Goal: Task Accomplishment & Management: Use online tool/utility

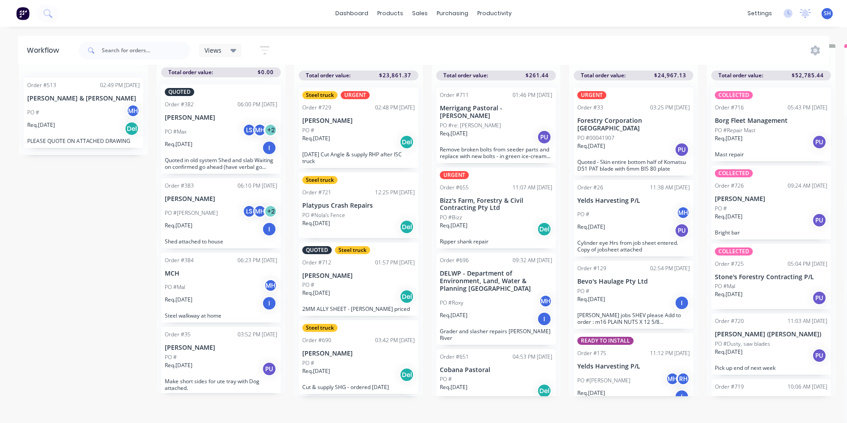
scroll to position [808, 0]
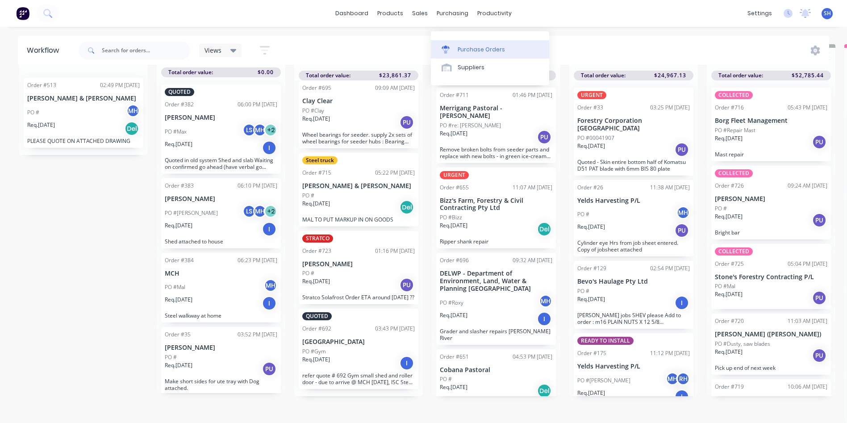
click at [479, 46] on div "Purchase Orders" at bounding box center [480, 50] width 47 height 8
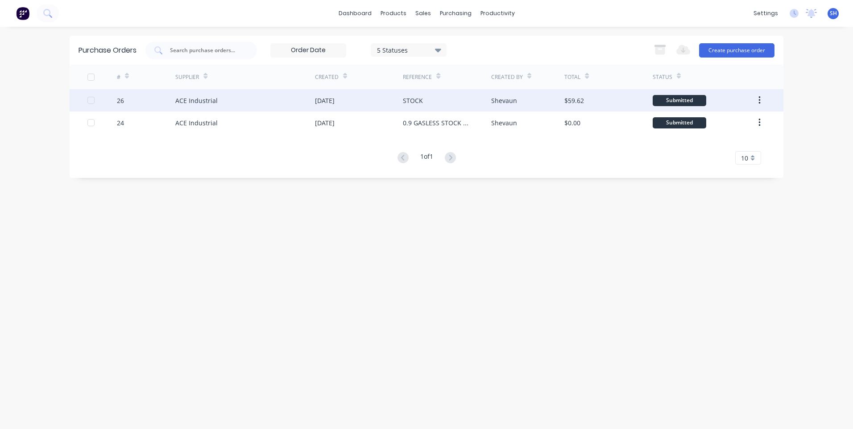
click at [255, 99] on div "ACE Industrial" at bounding box center [245, 100] width 140 height 22
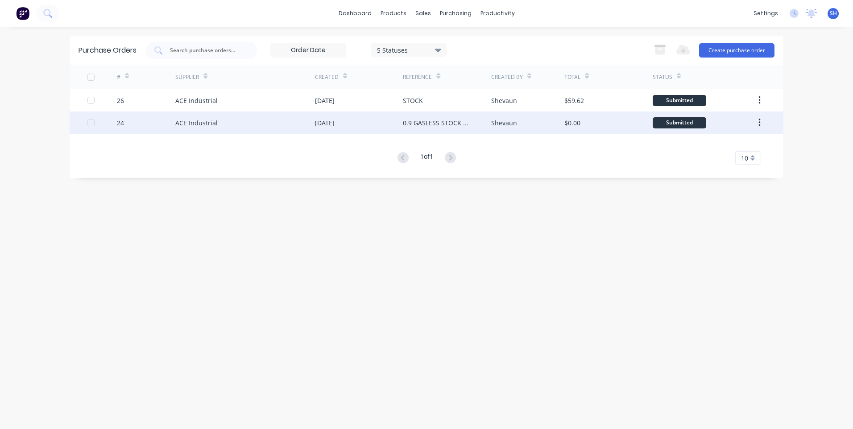
click at [437, 121] on div "0.9 GASLESS STOCK ONLY" at bounding box center [438, 122] width 70 height 9
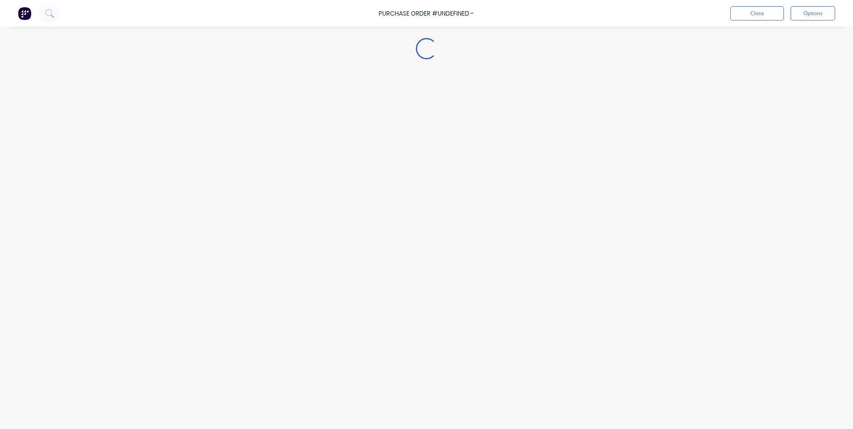
type textarea "x"
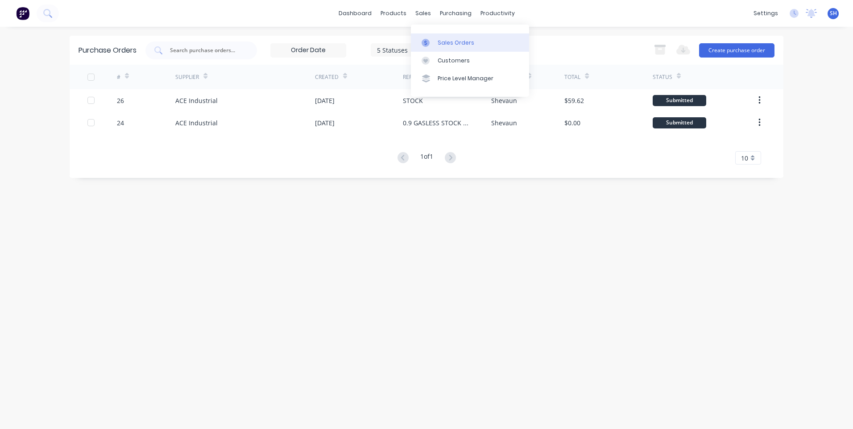
click at [449, 41] on div "Sales Orders" at bounding box center [456, 43] width 37 height 8
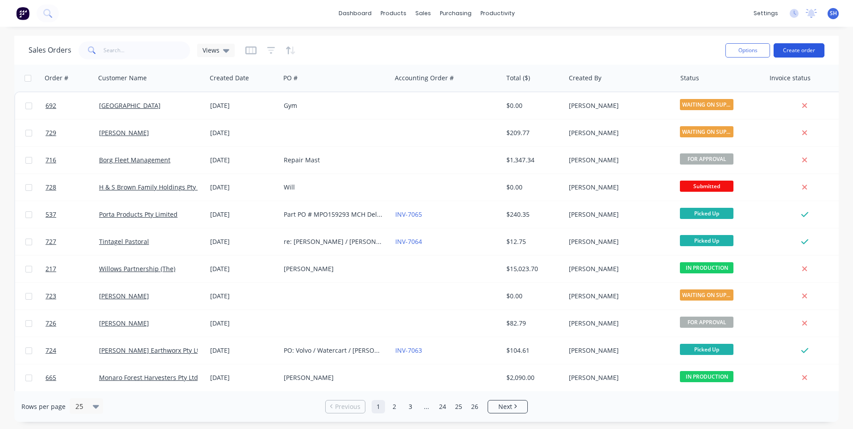
click at [792, 48] on button "Create order" at bounding box center [799, 50] width 51 height 14
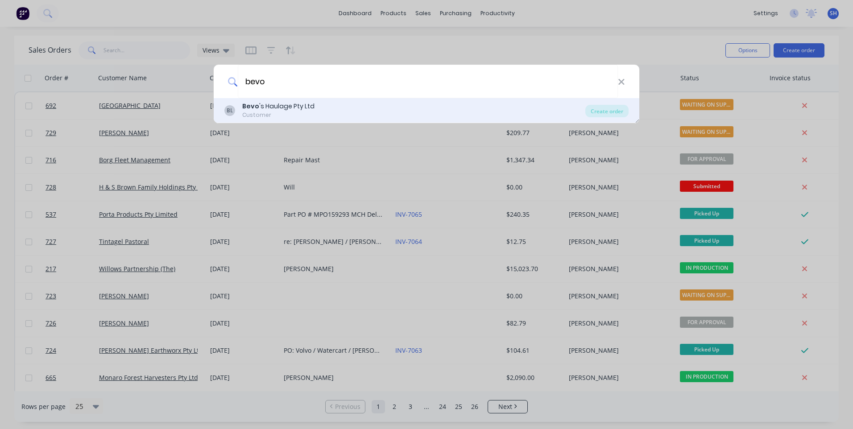
type input "bevo"
click at [274, 105] on div "Bevo 's Haulage Pty Ltd" at bounding box center [278, 106] width 72 height 9
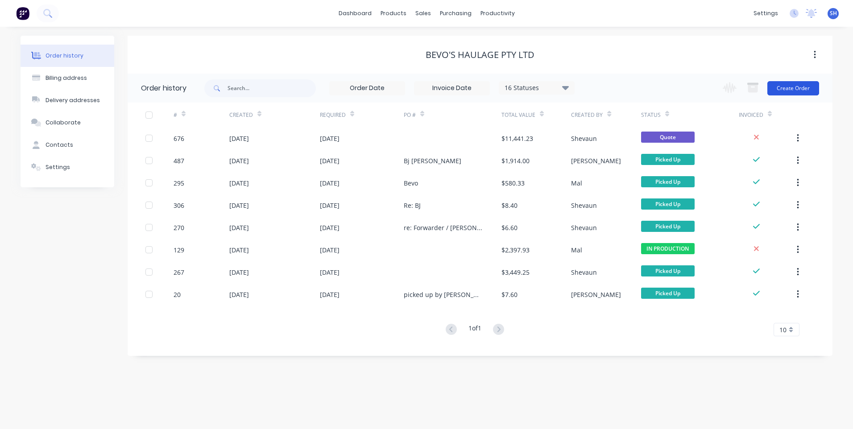
click at [796, 86] on button "Create Order" at bounding box center [794, 88] width 52 height 14
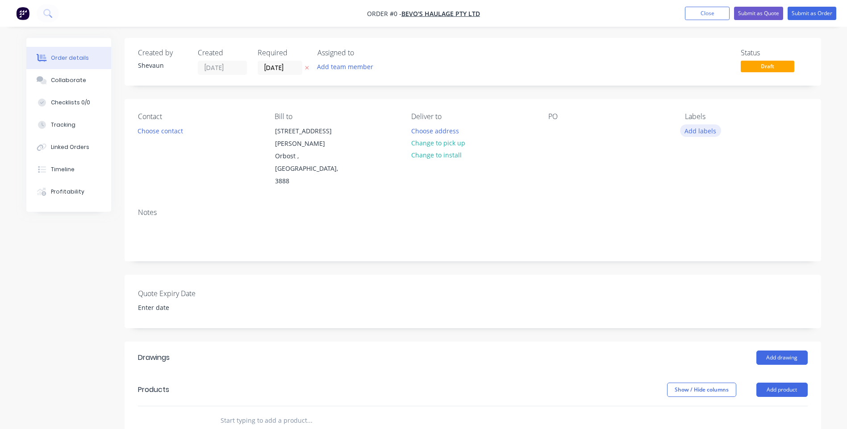
click at [706, 131] on button "Add labels" at bounding box center [700, 131] width 41 height 12
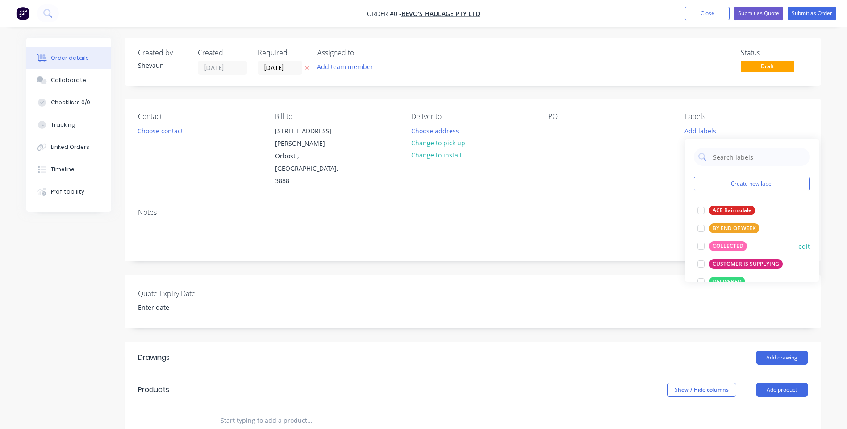
click at [728, 243] on div "COLLECTED" at bounding box center [728, 246] width 38 height 10
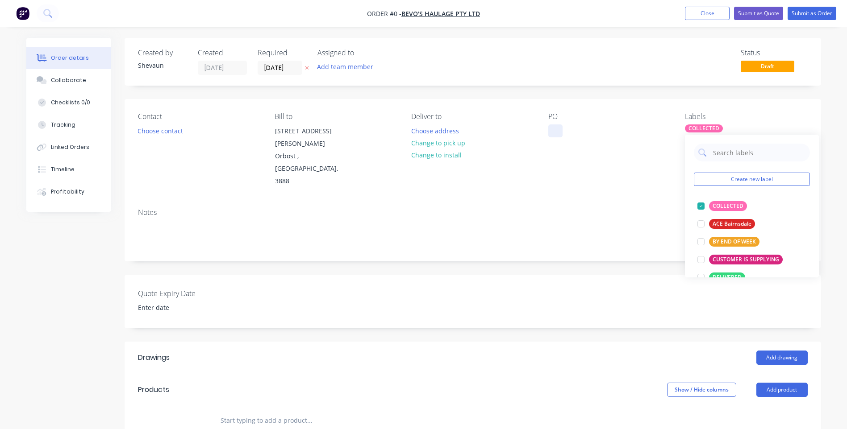
click at [554, 132] on div "Order details Collaborate Checklists 0/0 Tracking Linked Orders Timeline Profit…" at bounding box center [423, 351] width 812 height 626
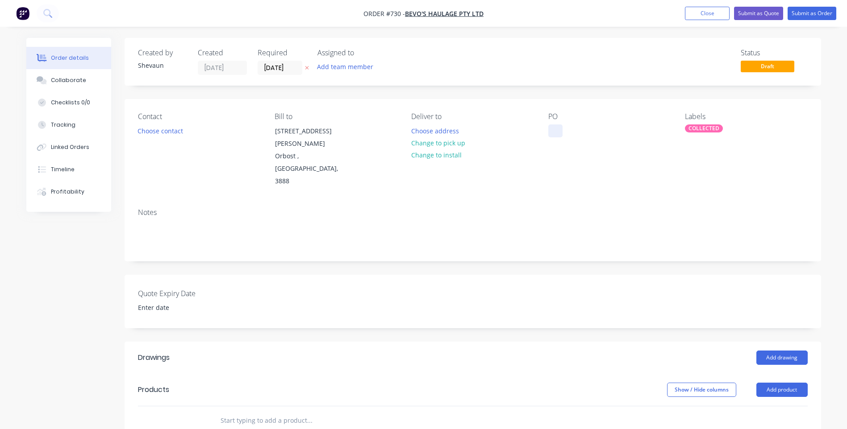
click at [554, 132] on div at bounding box center [555, 131] width 14 height 13
click at [781, 383] on button "Add product" at bounding box center [781, 390] width 51 height 14
click at [760, 406] on div "Product catalogue" at bounding box center [765, 412] width 69 height 13
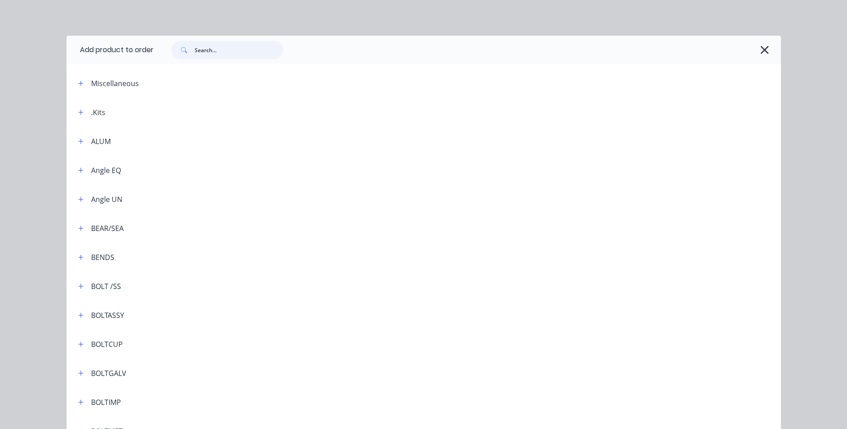
click at [196, 46] on input "text" at bounding box center [239, 50] width 88 height 18
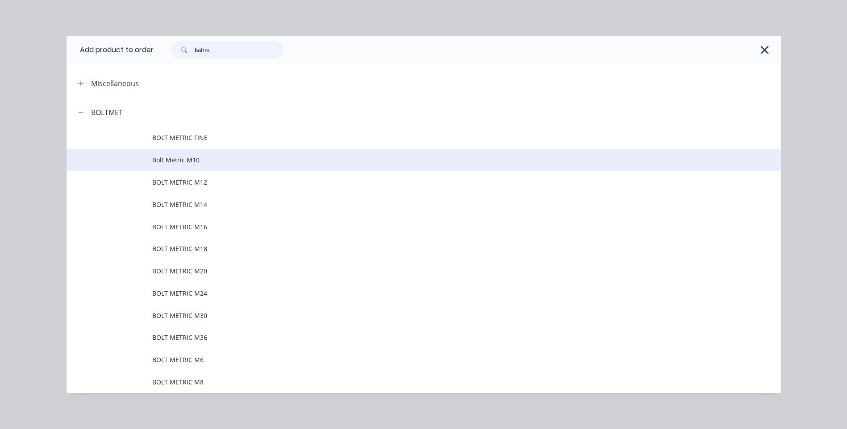
type input "boltm"
click at [171, 159] on span "Bolt Metric M10" at bounding box center [403, 159] width 502 height 9
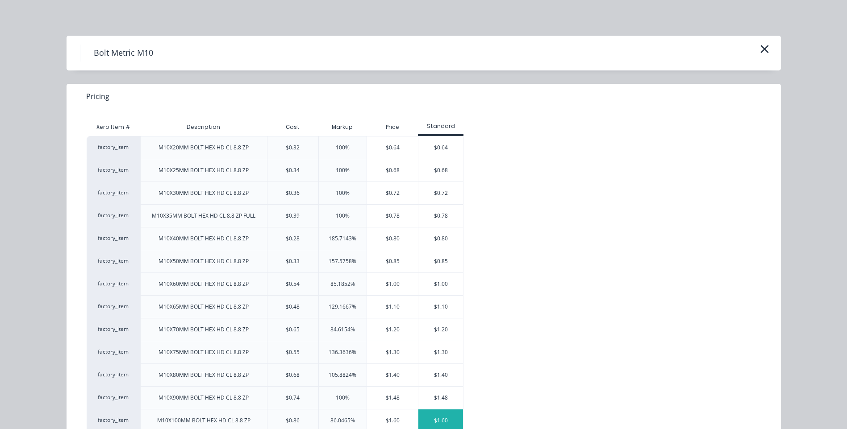
click at [438, 416] on div "$1.60" at bounding box center [440, 421] width 45 height 22
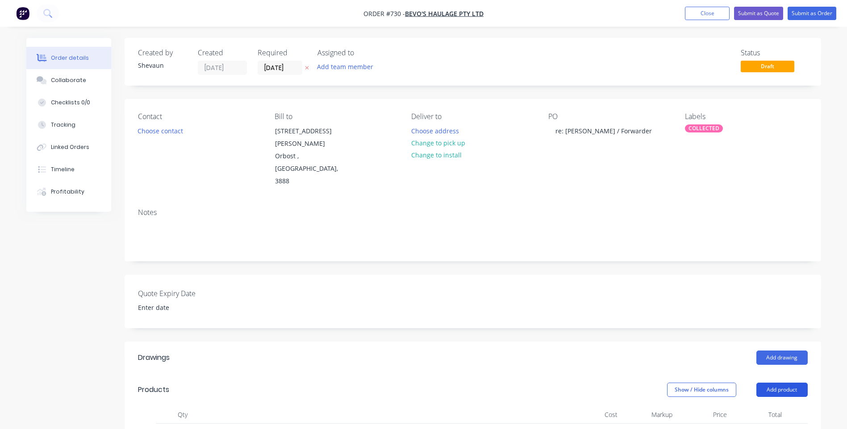
click at [777, 383] on button "Add product" at bounding box center [781, 390] width 51 height 14
click at [760, 406] on div "Product catalogue" at bounding box center [765, 412] width 69 height 13
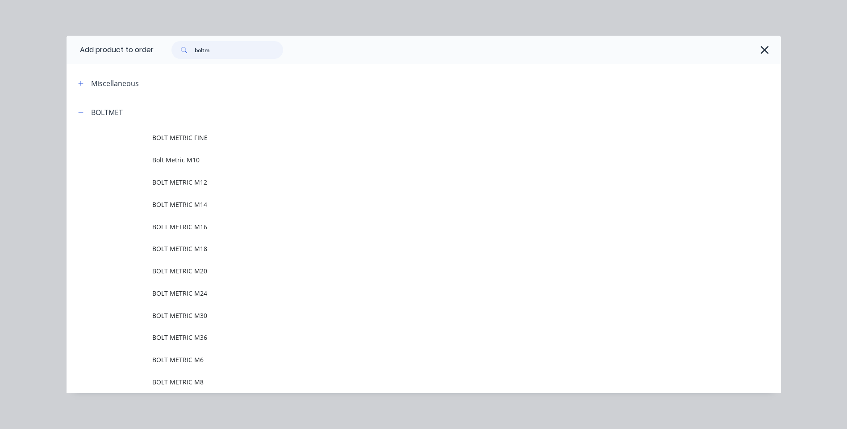
drag, startPoint x: 212, startPoint y: 49, endPoint x: 172, endPoint y: 47, distance: 39.8
click at [172, 47] on div "boltm" at bounding box center [227, 50] width 112 height 18
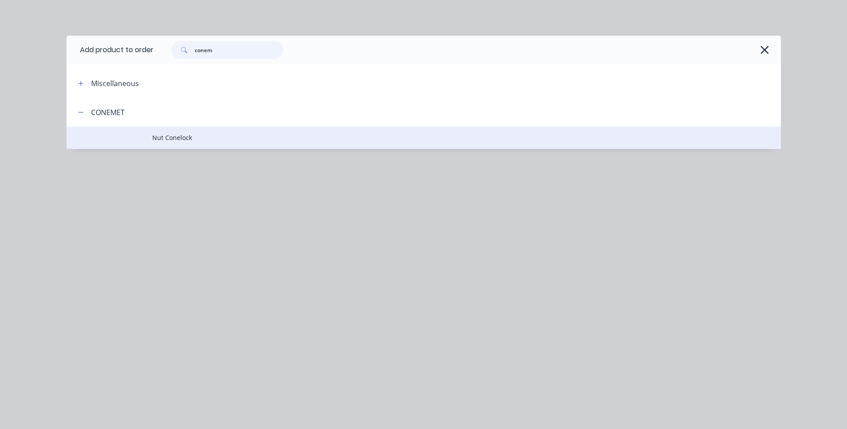
type input "conem"
click at [171, 137] on span "Nut Conelock" at bounding box center [403, 137] width 502 height 9
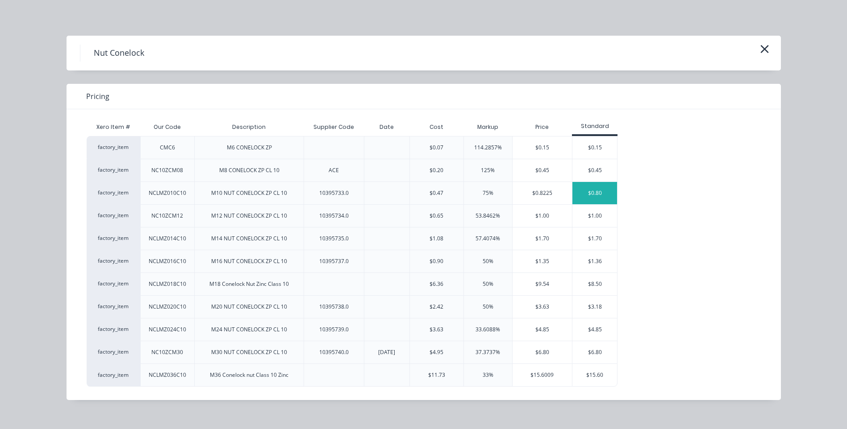
click at [596, 190] on div "$0.80" at bounding box center [594, 193] width 45 height 22
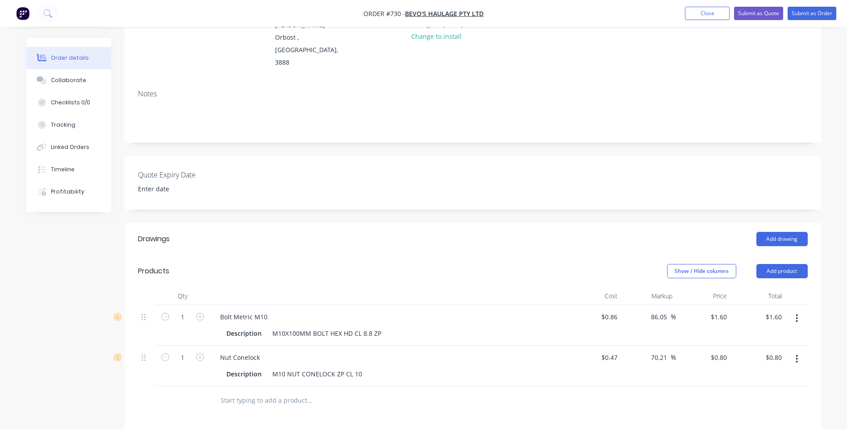
scroll to position [179, 0]
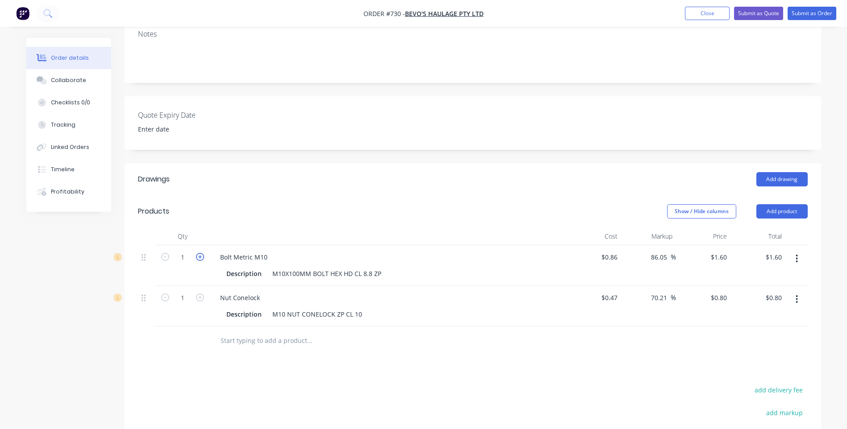
click at [201, 253] on icon "button" at bounding box center [200, 257] width 8 height 8
type input "2"
type input "$3.20"
click at [201, 253] on icon "button" at bounding box center [200, 257] width 8 height 8
type input "3"
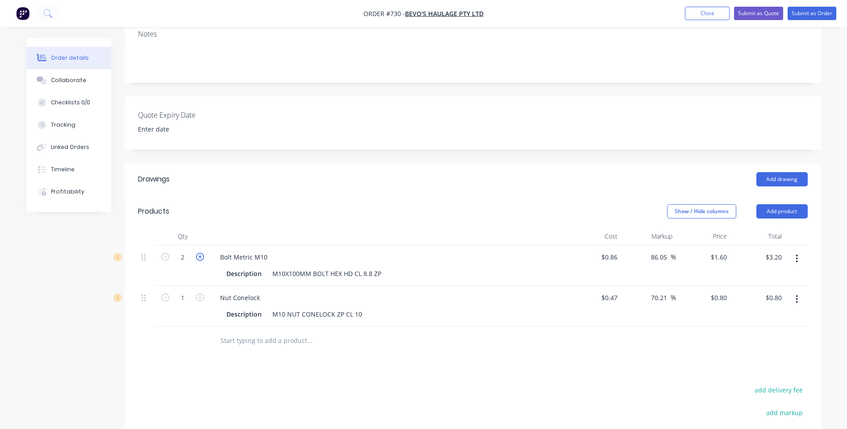
type input "$4.80"
click at [198, 294] on icon "button" at bounding box center [200, 298] width 8 height 8
type input "2"
type input "$1.60"
click at [198, 294] on icon "button" at bounding box center [200, 298] width 8 height 8
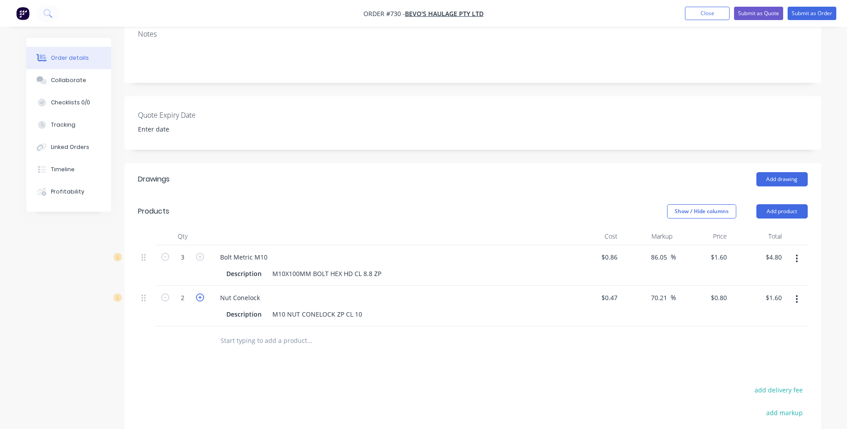
type input "3"
type input "$2.40"
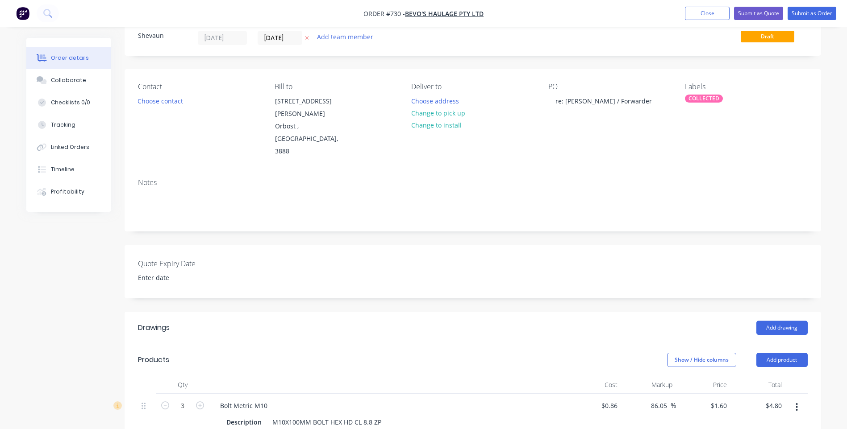
scroll to position [0, 0]
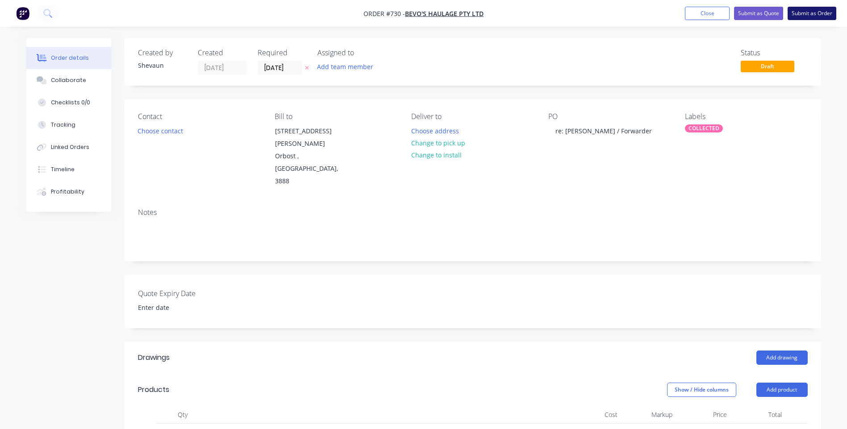
click at [814, 12] on button "Submit as Order" at bounding box center [811, 13] width 49 height 13
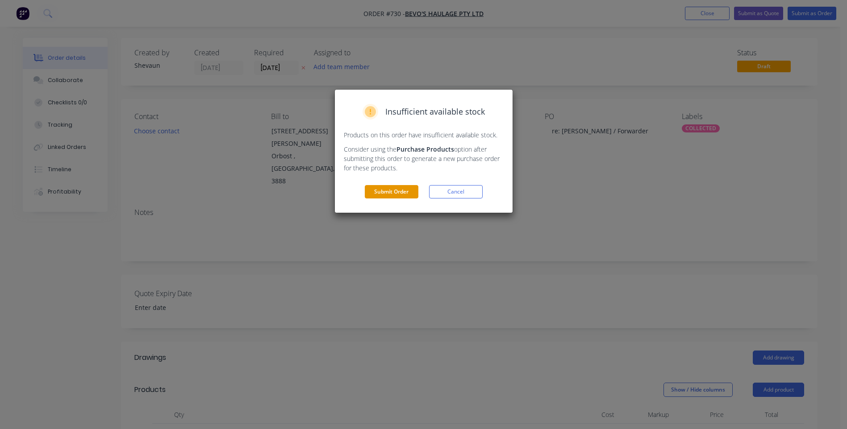
click at [399, 191] on button "Submit Order" at bounding box center [392, 191] width 54 height 13
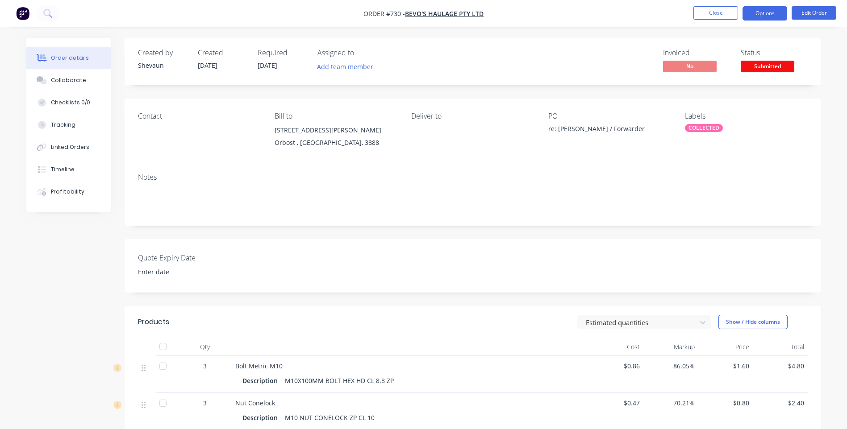
click at [757, 15] on button "Options" at bounding box center [764, 13] width 45 height 14
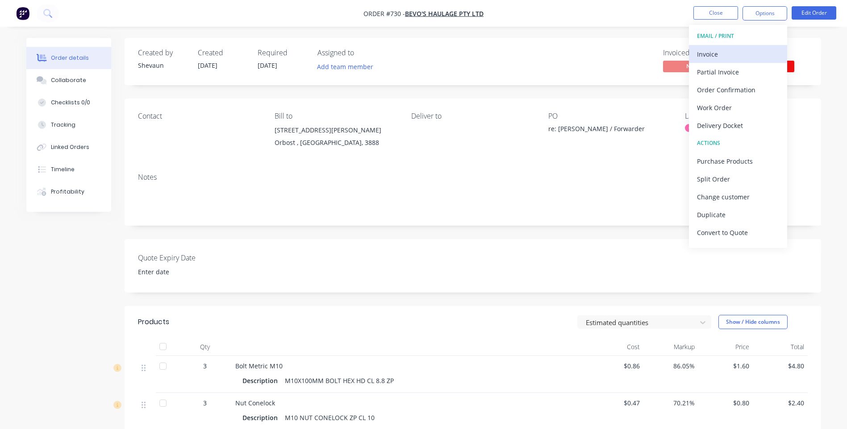
click at [710, 50] on div "Invoice" at bounding box center [738, 54] width 82 height 13
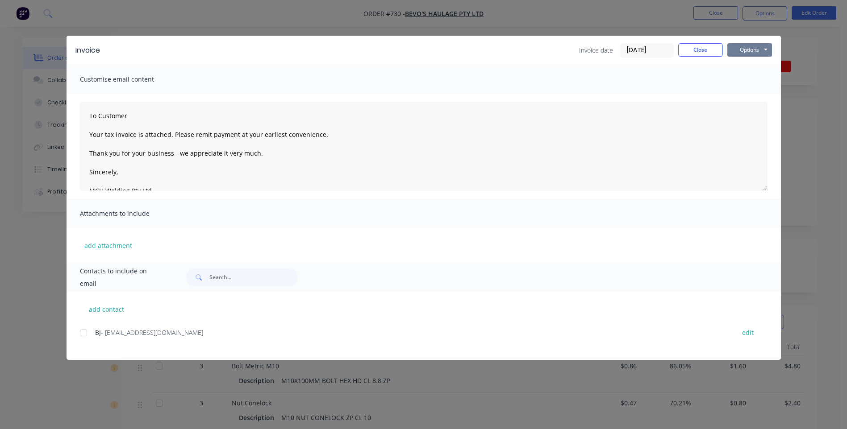
click at [750, 50] on button "Options" at bounding box center [749, 49] width 45 height 13
click at [748, 62] on button "Preview" at bounding box center [755, 65] width 57 height 15
click at [83, 332] on div at bounding box center [84, 333] width 18 height 18
click at [742, 49] on button "Options" at bounding box center [749, 49] width 45 height 13
click at [749, 91] on button "Email" at bounding box center [755, 95] width 57 height 15
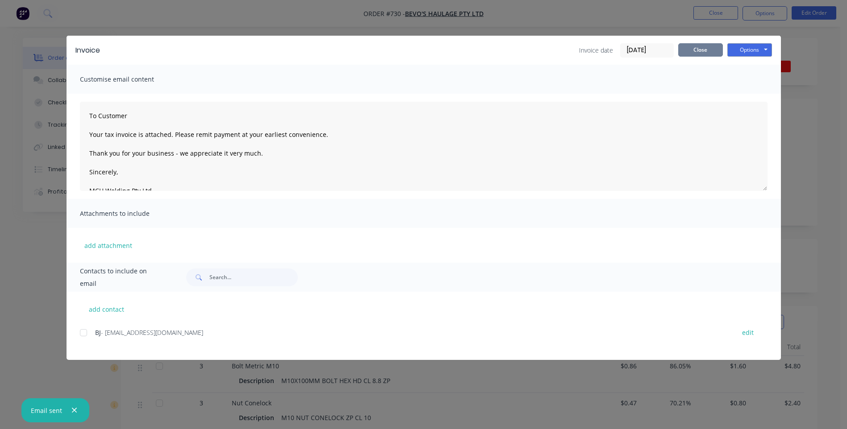
click at [699, 49] on button "Close" at bounding box center [700, 49] width 45 height 13
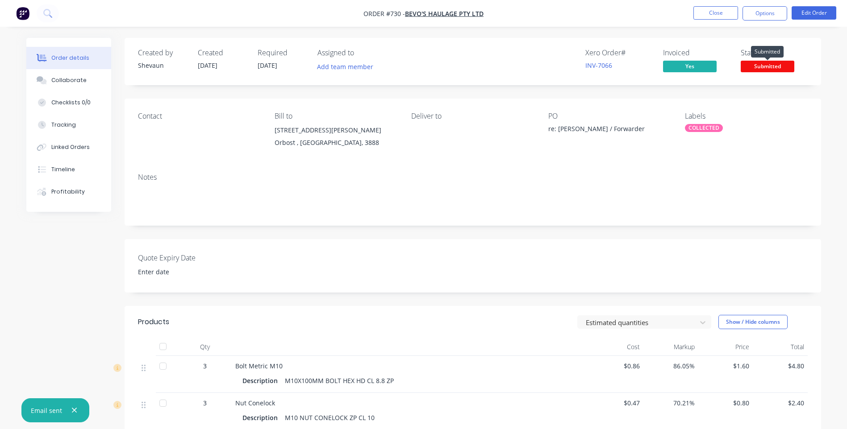
click at [765, 65] on span "Submitted" at bounding box center [767, 66] width 54 height 11
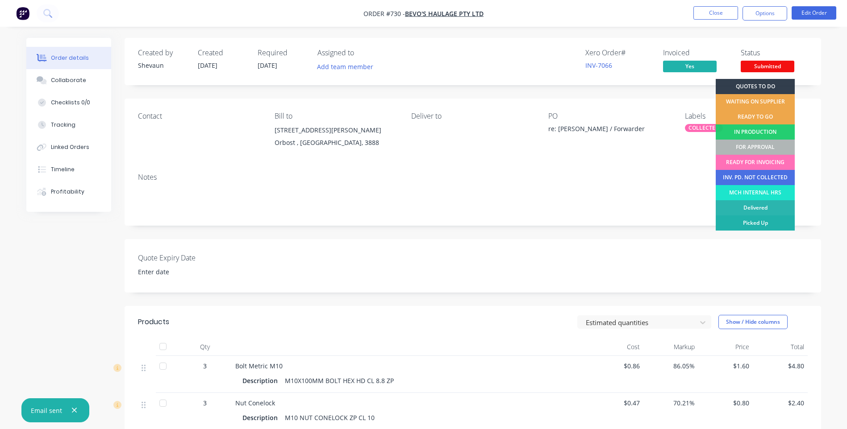
click at [768, 219] on div "Picked Up" at bounding box center [754, 223] width 79 height 15
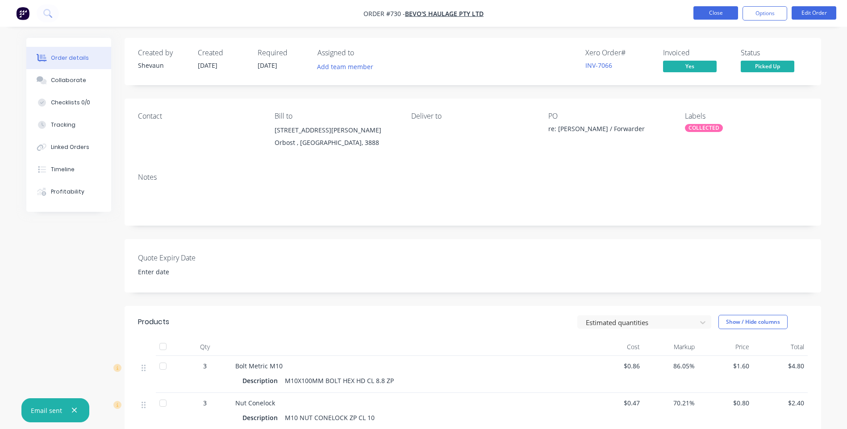
click at [715, 12] on button "Close" at bounding box center [715, 12] width 45 height 13
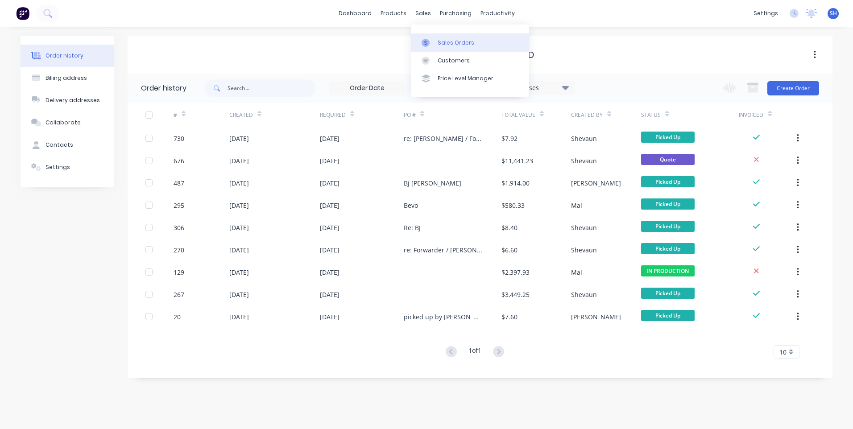
click at [442, 37] on link "Sales Orders" at bounding box center [470, 42] width 118 height 18
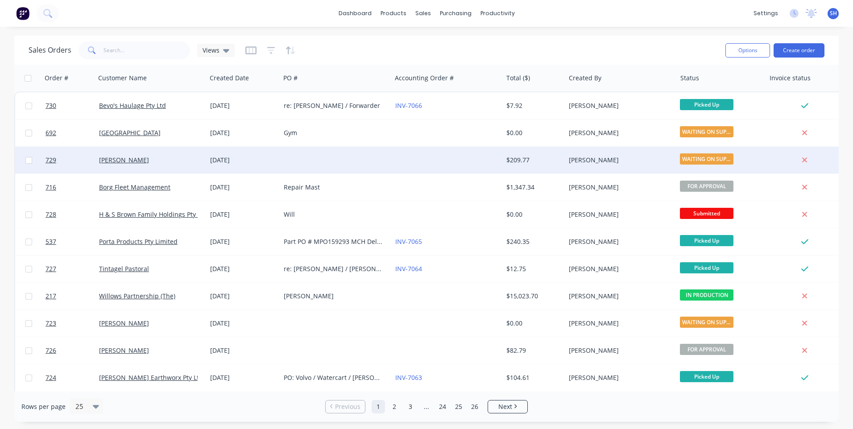
click at [365, 159] on div at bounding box center [335, 160] width 111 height 27
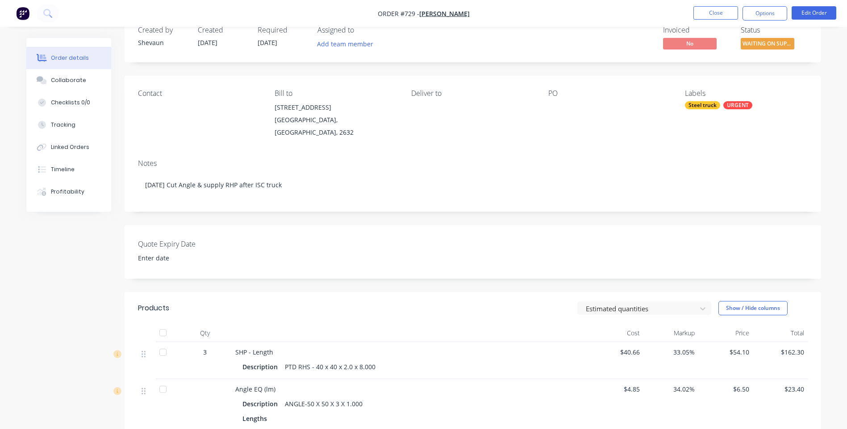
scroll to position [45, 0]
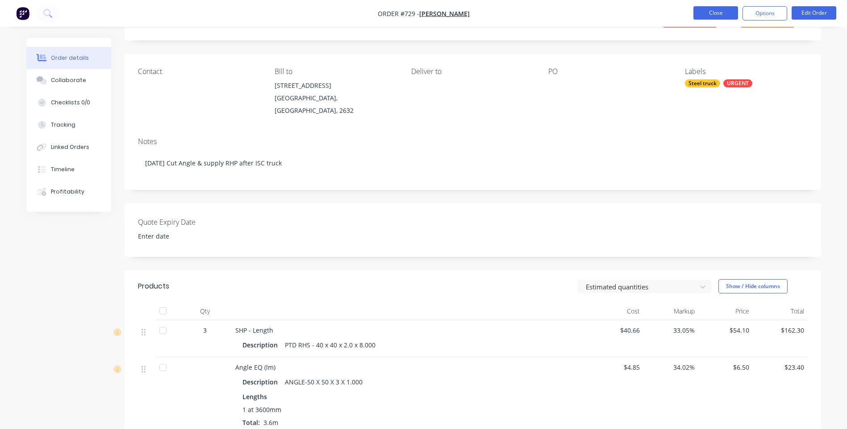
click at [720, 13] on button "Close" at bounding box center [715, 12] width 45 height 13
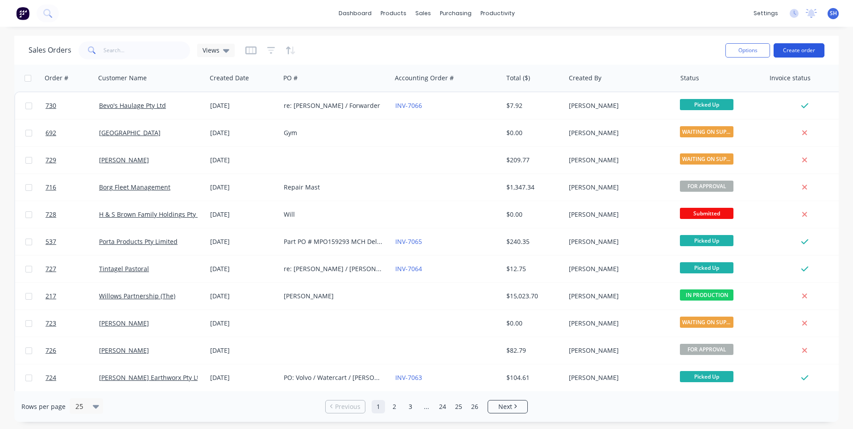
click at [797, 48] on button "Create order" at bounding box center [799, 50] width 51 height 14
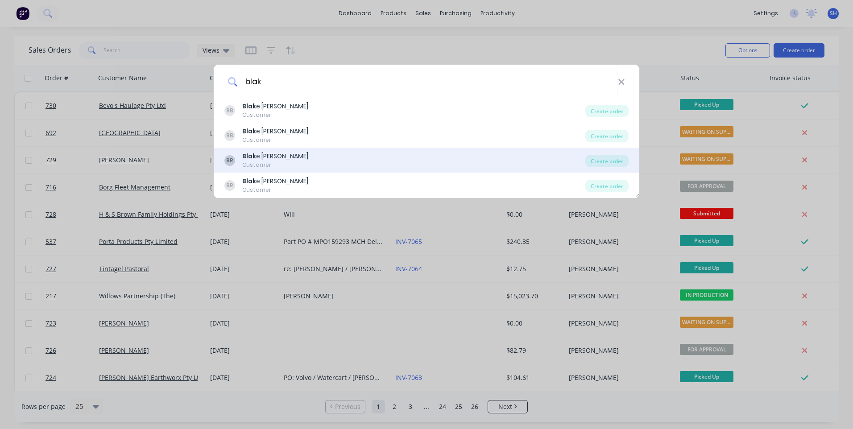
type input "blak"
click at [274, 154] on div "Blak e [PERSON_NAME]" at bounding box center [275, 156] width 66 height 9
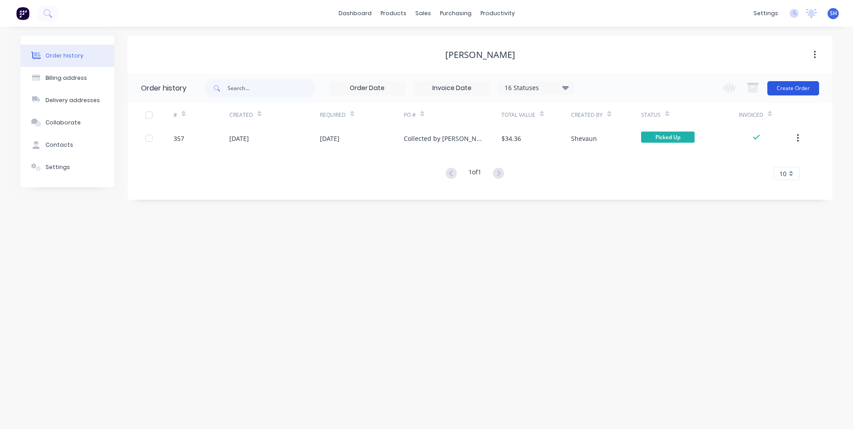
click at [793, 88] on button "Create Order" at bounding box center [794, 88] width 52 height 14
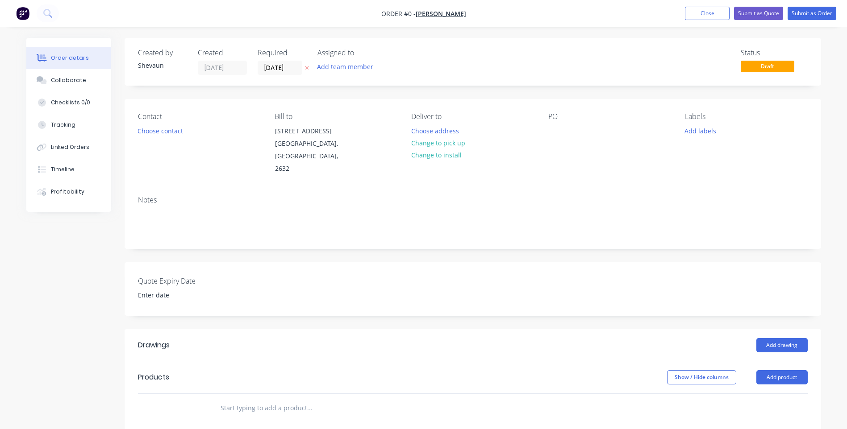
scroll to position [45, 0]
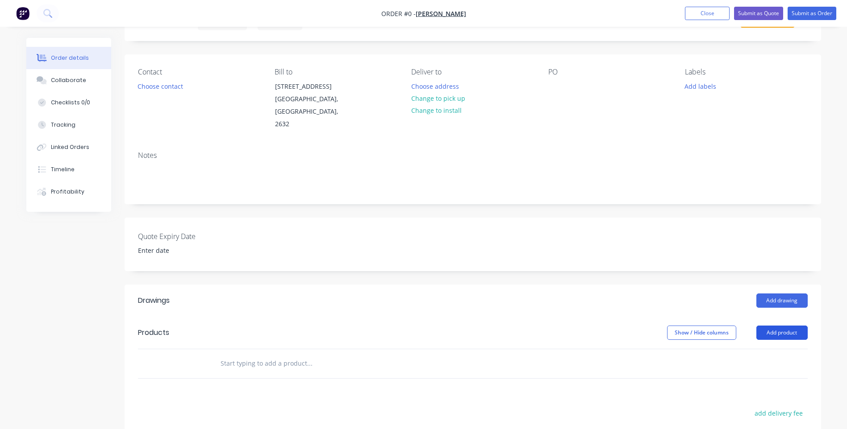
click at [782, 326] on button "Add product" at bounding box center [781, 333] width 51 height 14
click at [751, 349] on div "Product catalogue" at bounding box center [765, 355] width 69 height 13
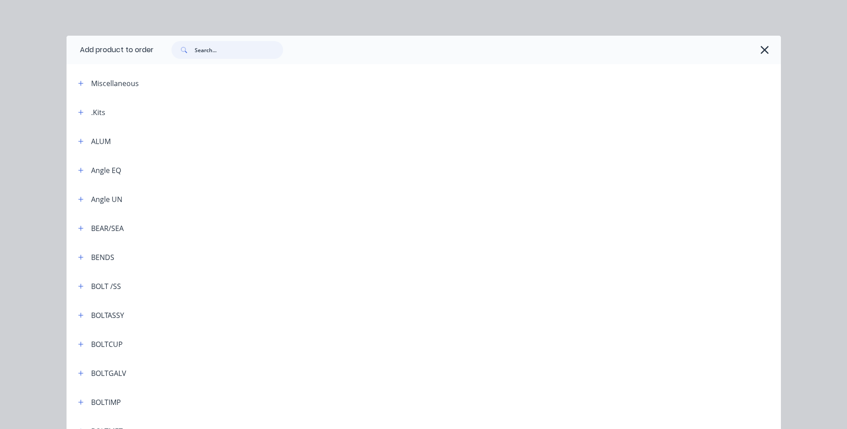
click at [196, 52] on input "text" at bounding box center [239, 50] width 88 height 18
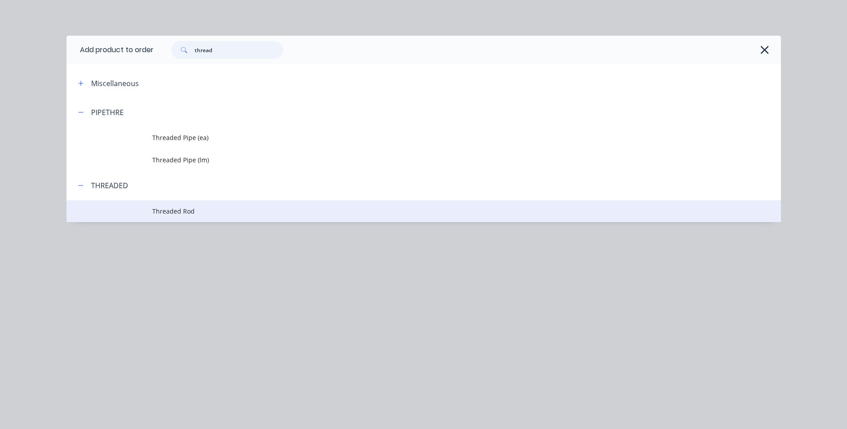
type input "thread"
click at [174, 208] on span "Threaded Rod" at bounding box center [403, 211] width 502 height 9
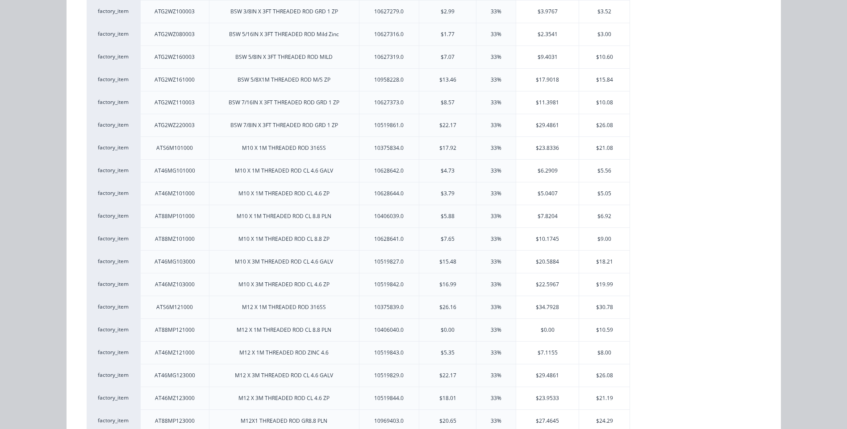
scroll to position [625, 0]
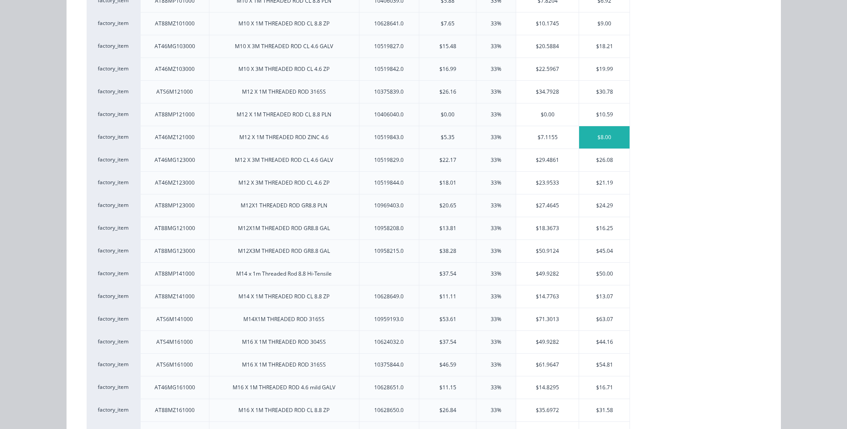
click at [597, 134] on div "$8.00" at bounding box center [604, 137] width 50 height 22
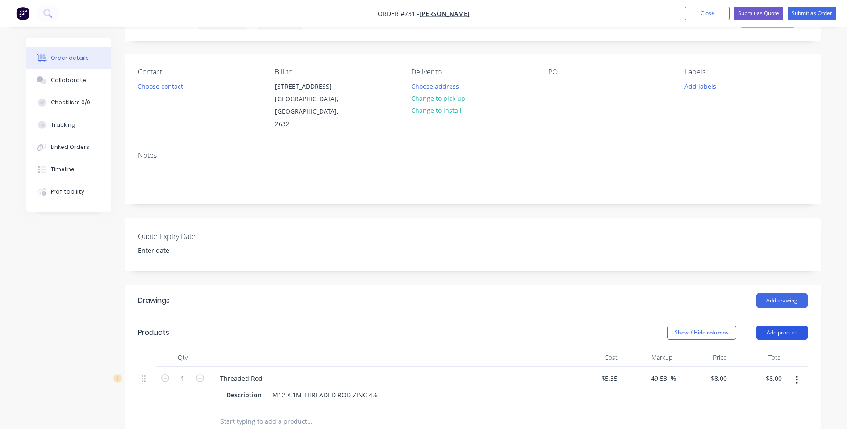
click at [789, 326] on button "Add product" at bounding box center [781, 333] width 51 height 14
click at [763, 349] on div "Product catalogue" at bounding box center [765, 355] width 69 height 13
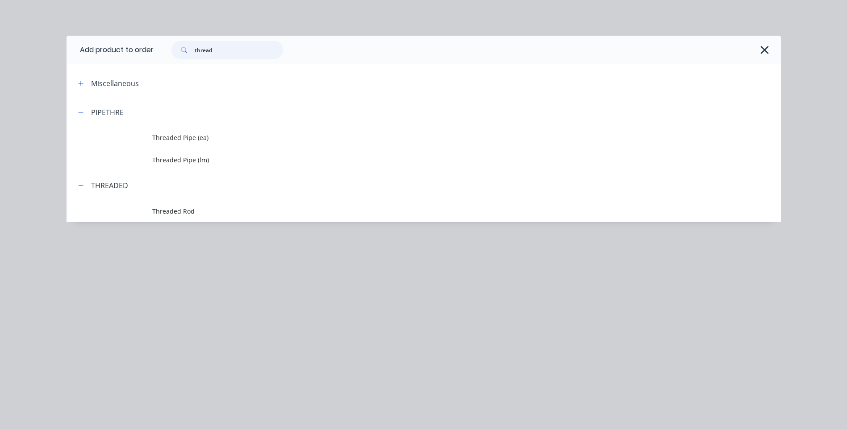
drag, startPoint x: 222, startPoint y: 50, endPoint x: 149, endPoint y: 50, distance: 73.6
click at [149, 50] on header "Add product to order thread" at bounding box center [423, 50] width 714 height 29
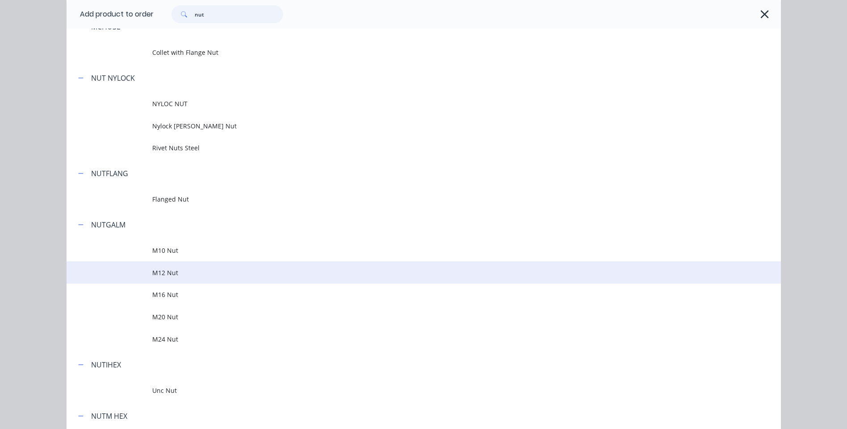
scroll to position [268, 0]
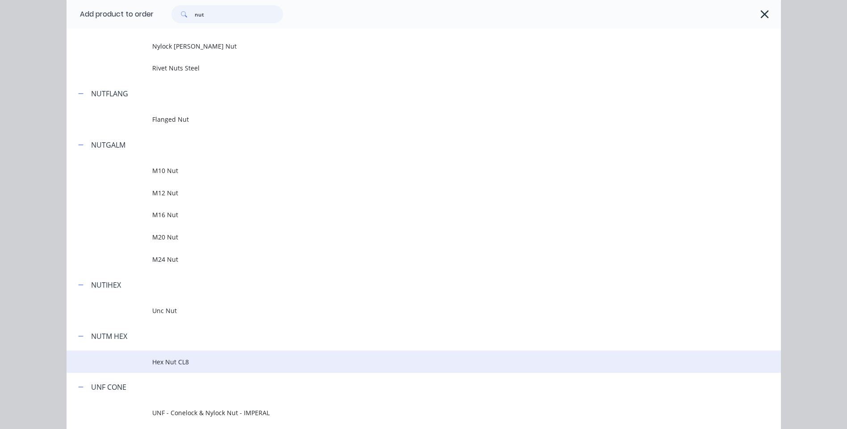
type input "nut"
click at [168, 363] on span "Hex Nut CL8" at bounding box center [403, 361] width 502 height 9
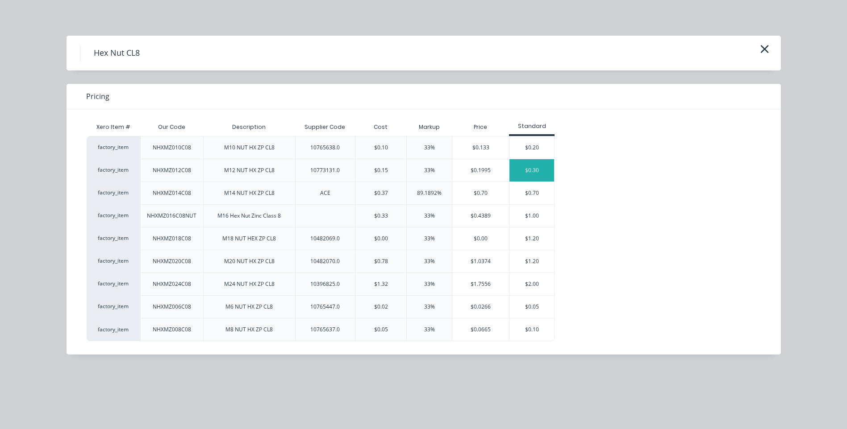
click at [536, 167] on div "$0.30" at bounding box center [531, 170] width 45 height 22
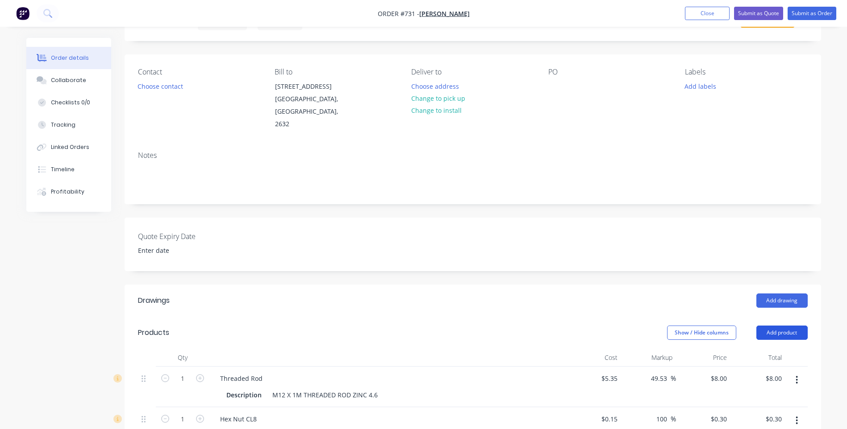
click at [783, 326] on button "Add product" at bounding box center [781, 333] width 51 height 14
click at [768, 349] on div "Product catalogue" at bounding box center [765, 355] width 69 height 13
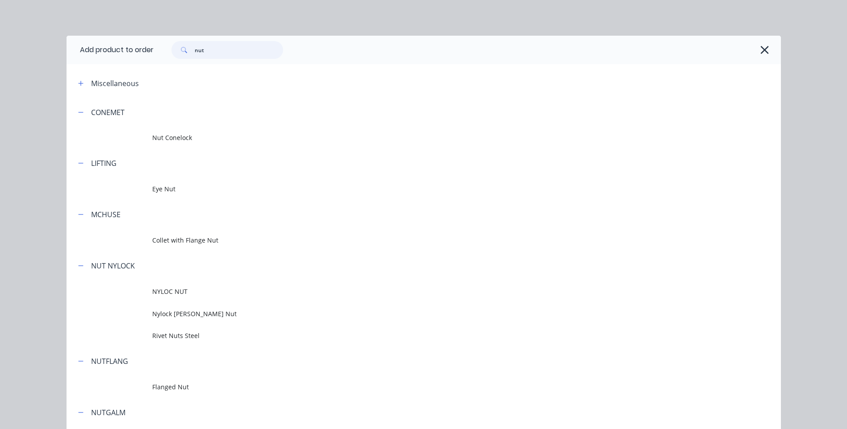
drag, startPoint x: 219, startPoint y: 51, endPoint x: 138, endPoint y: 45, distance: 81.5
click at [138, 45] on header "Add product to order nut" at bounding box center [423, 50] width 714 height 29
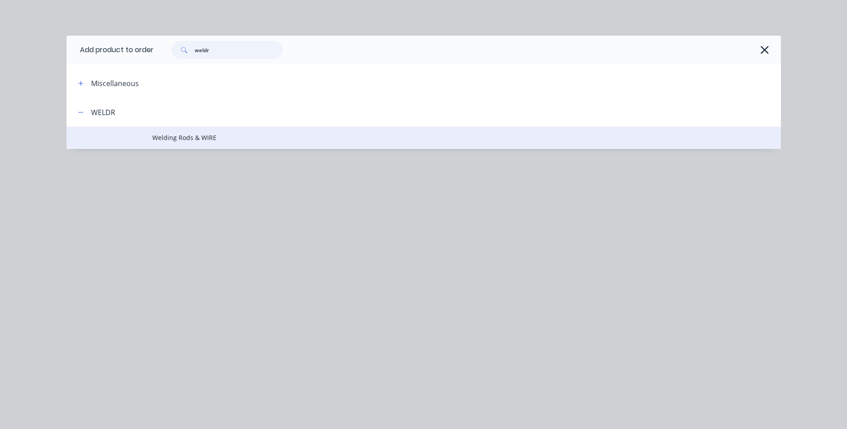
type input "weldr"
click at [188, 134] on span "Welding Rods & WIRE" at bounding box center [403, 137] width 502 height 9
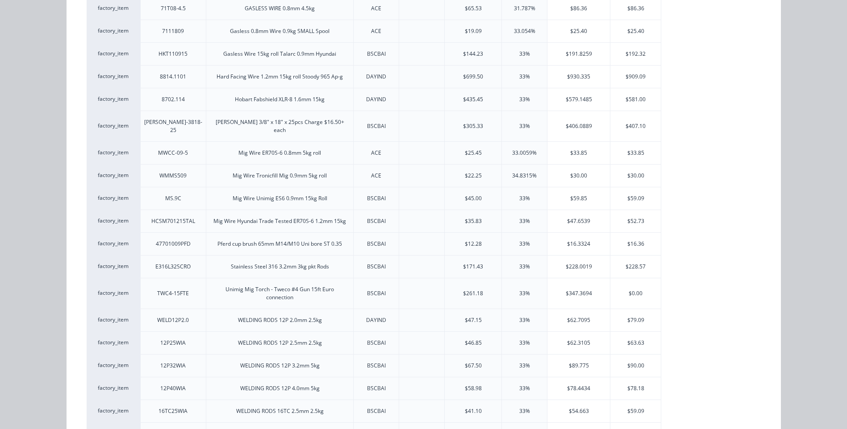
scroll to position [669, 0]
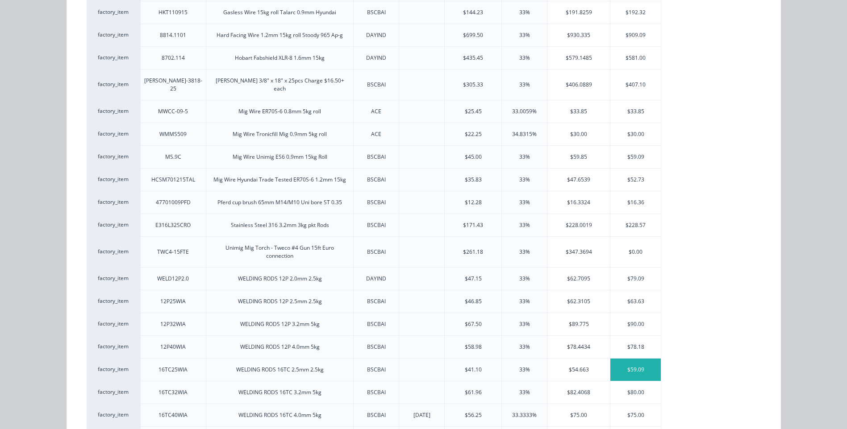
click at [629, 361] on div "$59.09" at bounding box center [635, 370] width 50 height 22
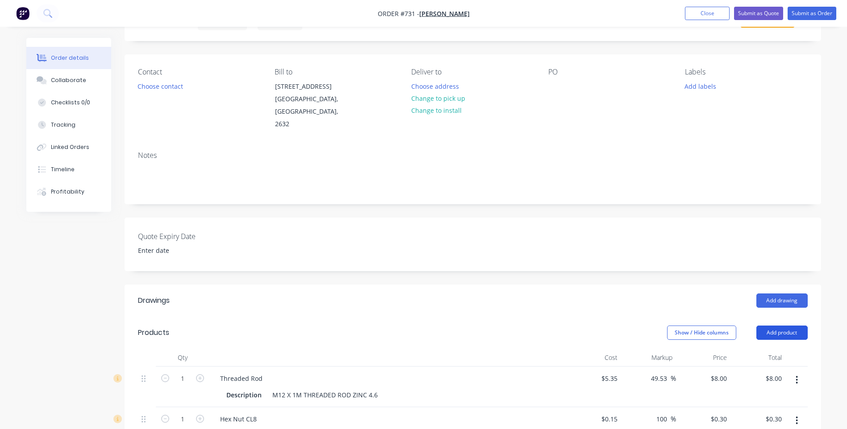
click at [781, 326] on button "Add product" at bounding box center [781, 333] width 51 height 14
click at [755, 349] on div "Product catalogue" at bounding box center [765, 355] width 69 height 13
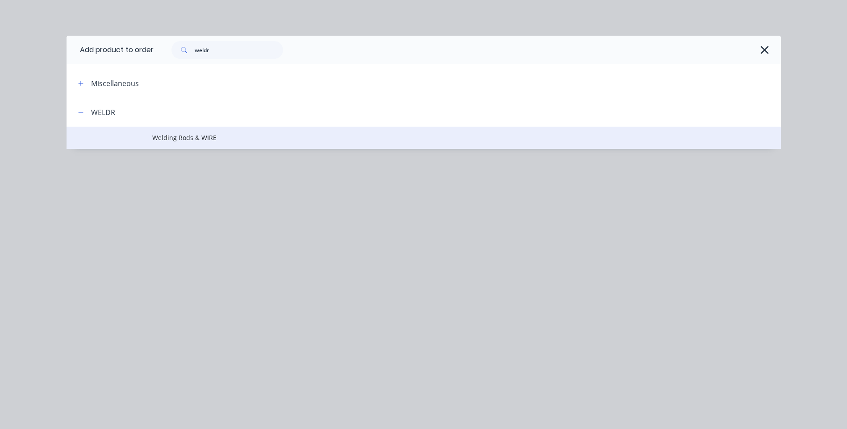
click at [179, 135] on span "Welding Rods & WIRE" at bounding box center [403, 137] width 502 height 9
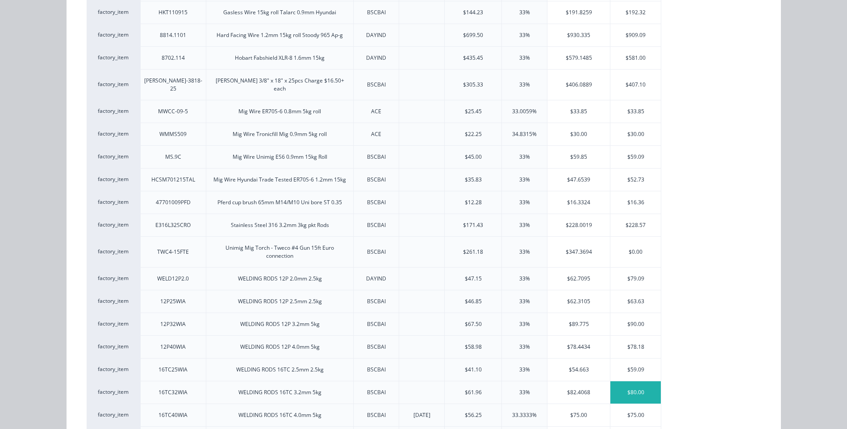
click at [625, 382] on div "$80.00" at bounding box center [635, 393] width 50 height 22
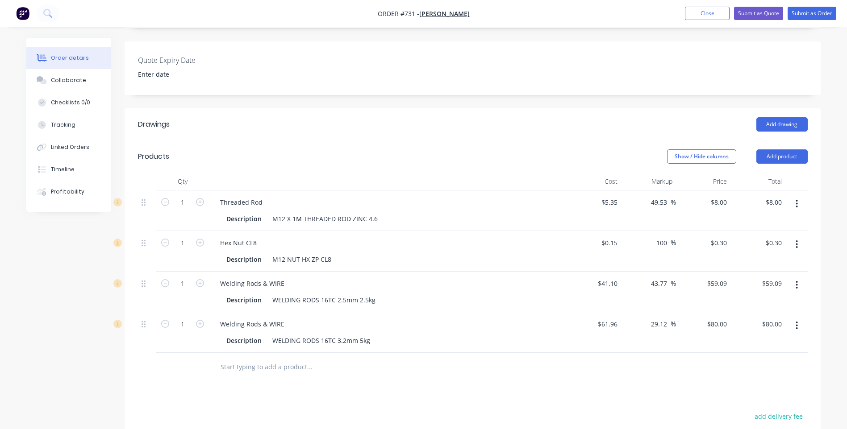
scroll to position [223, 0]
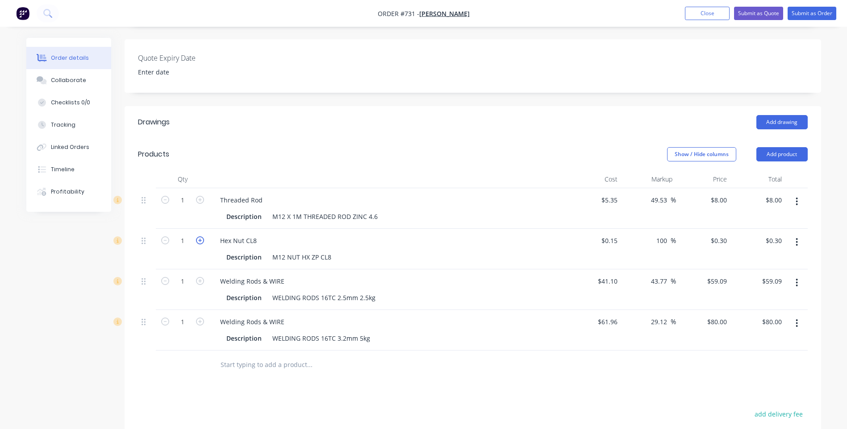
click at [200, 237] on icon "button" at bounding box center [200, 241] width 8 height 8
type input "2"
type input "$0.60"
click at [199, 237] on icon "button" at bounding box center [200, 241] width 8 height 8
type input "3"
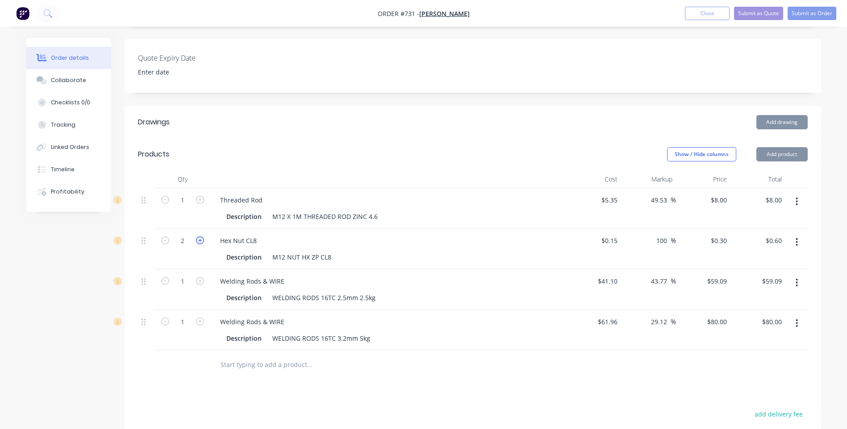
type input "$0.90"
click at [199, 237] on icon "button" at bounding box center [200, 241] width 8 height 8
type input "4"
type input "$1.20"
click at [199, 237] on icon "button" at bounding box center [200, 241] width 8 height 8
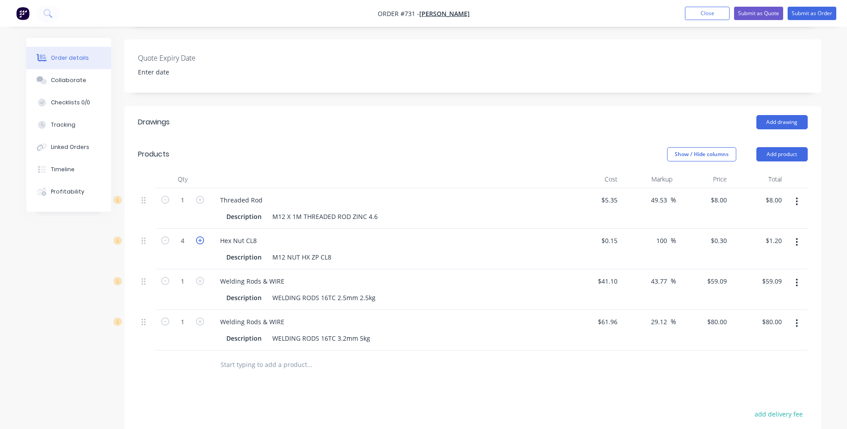
type input "5"
type input "$1.50"
click at [199, 237] on icon "button" at bounding box center [200, 241] width 8 height 8
type input "6"
type input "$1.80"
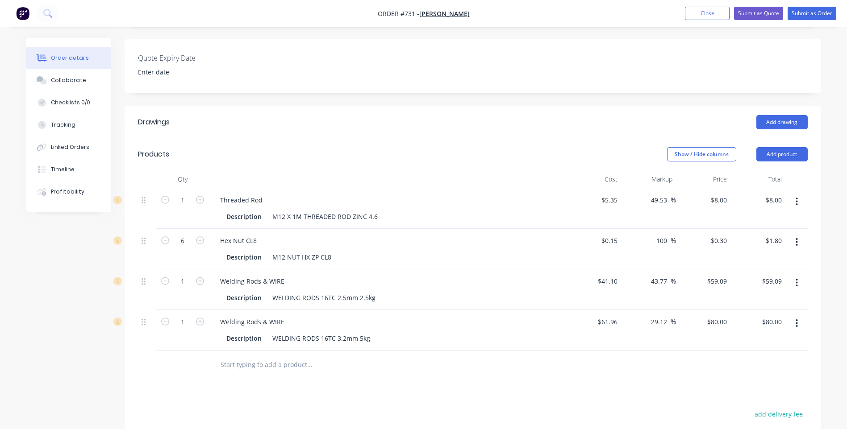
click at [327, 375] on div "Drawings Add drawing Products Show / Hide columns Add product Qty Cost Markup P…" at bounding box center [473, 350] width 696 height 488
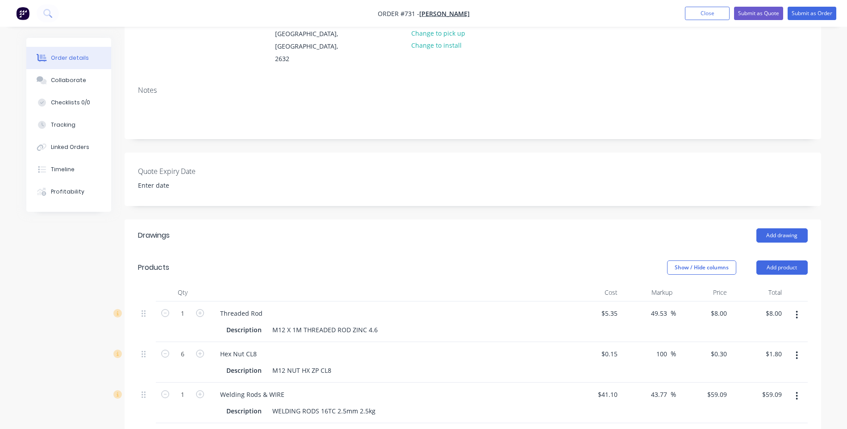
scroll to position [0, 0]
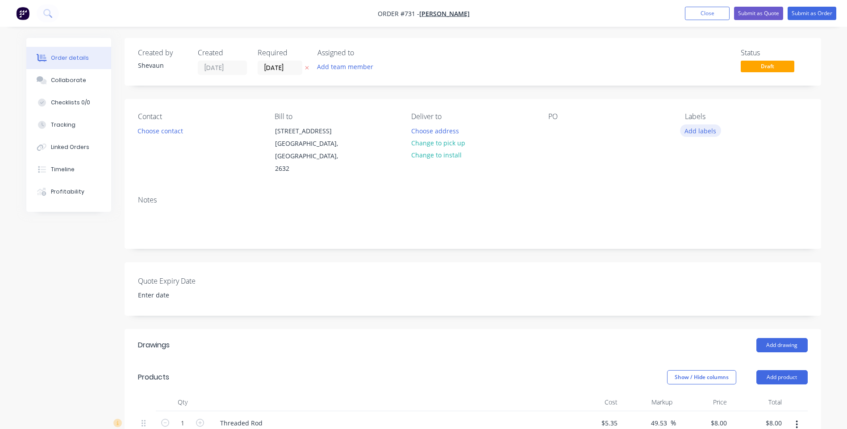
click at [696, 130] on button "Add labels" at bounding box center [700, 131] width 41 height 12
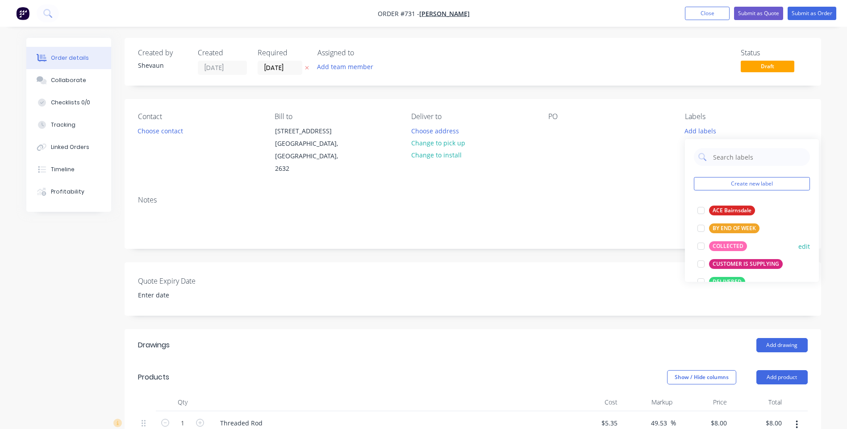
click at [719, 241] on button "COLLECTED" at bounding box center [721, 246] width 57 height 12
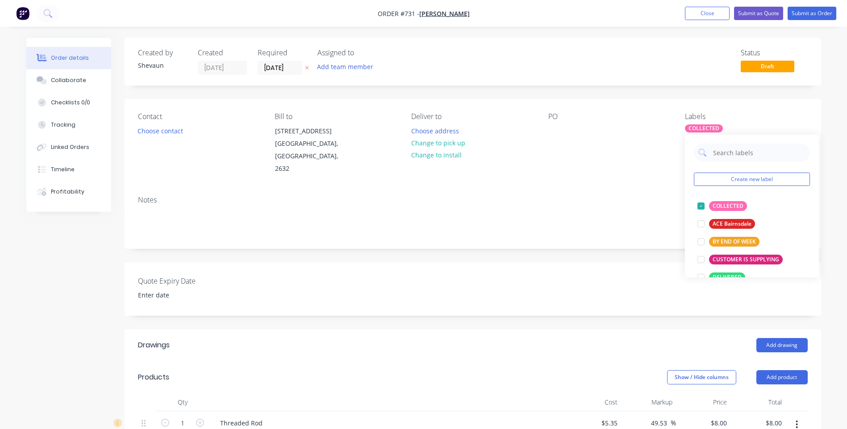
click at [307, 262] on div "Quote Expiry Date" at bounding box center [473, 289] width 696 height 54
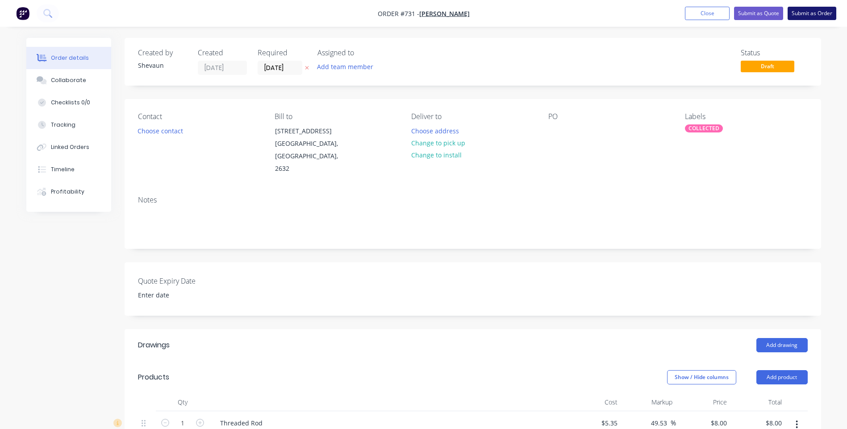
click at [801, 12] on button "Submit as Order" at bounding box center [811, 13] width 49 height 13
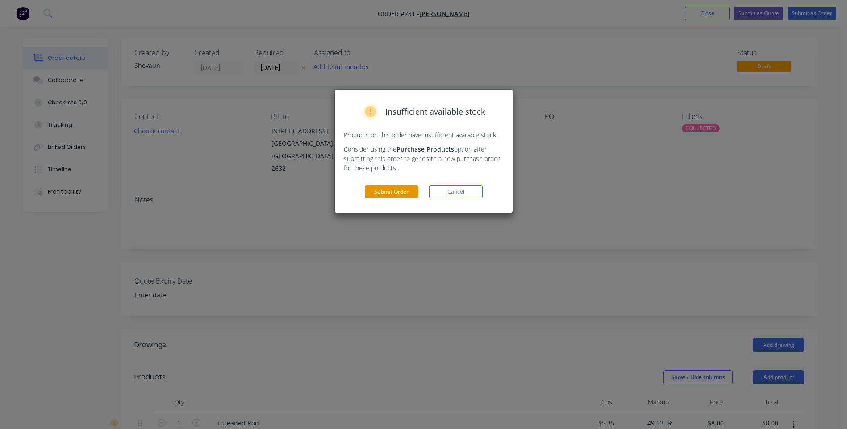
click at [398, 189] on button "Submit Order" at bounding box center [392, 191] width 54 height 13
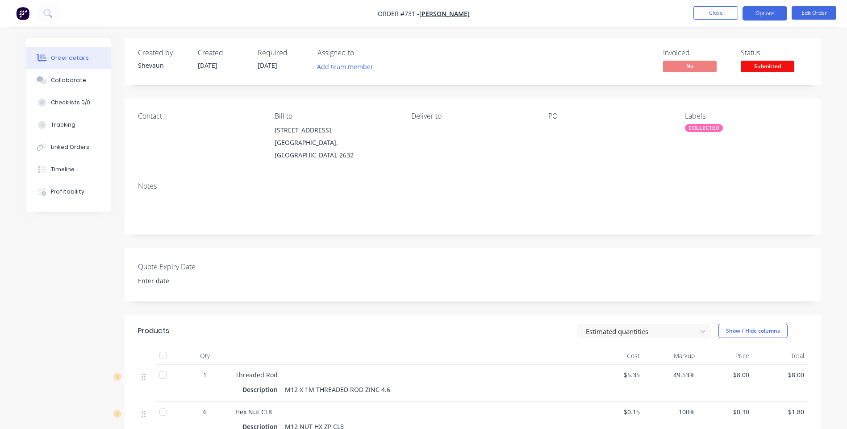
click at [756, 13] on button "Options" at bounding box center [764, 13] width 45 height 14
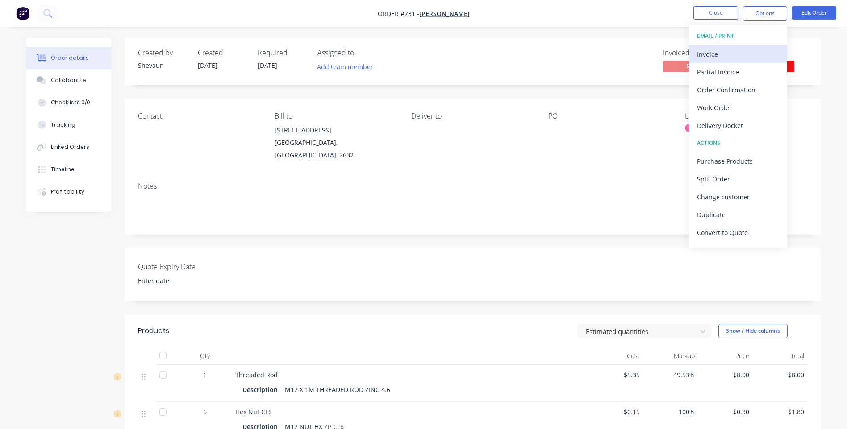
click at [710, 53] on div "Invoice" at bounding box center [738, 54] width 82 height 13
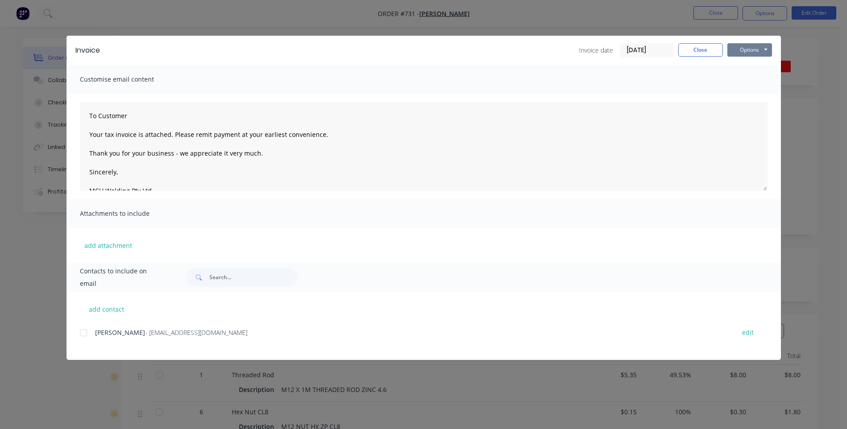
click at [753, 48] on button "Options" at bounding box center [749, 49] width 45 height 13
click at [754, 65] on button "Preview" at bounding box center [755, 65] width 57 height 15
click at [85, 330] on div at bounding box center [84, 333] width 18 height 18
click at [747, 48] on button "Options" at bounding box center [749, 49] width 45 height 13
click at [748, 94] on button "Email" at bounding box center [755, 95] width 57 height 15
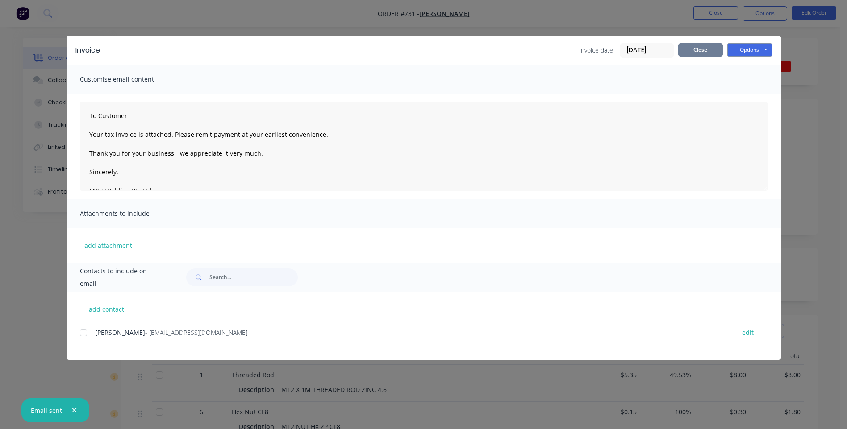
click at [703, 50] on button "Close" at bounding box center [700, 49] width 45 height 13
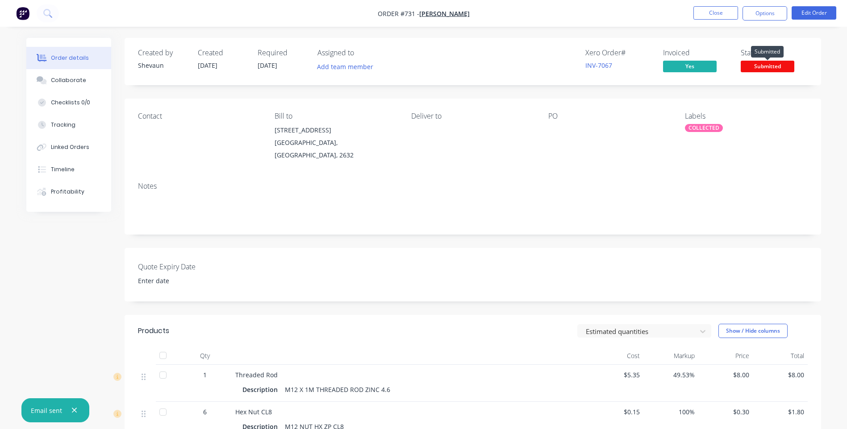
click at [772, 65] on span "Submitted" at bounding box center [767, 66] width 54 height 11
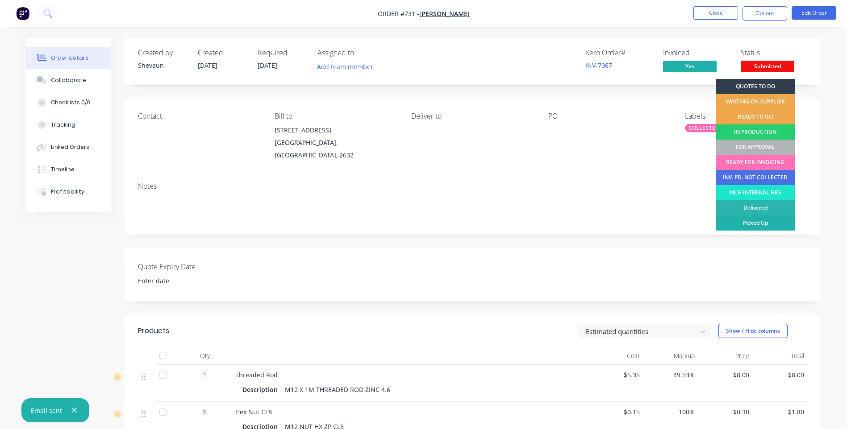
click at [770, 220] on div "Picked Up" at bounding box center [754, 223] width 79 height 15
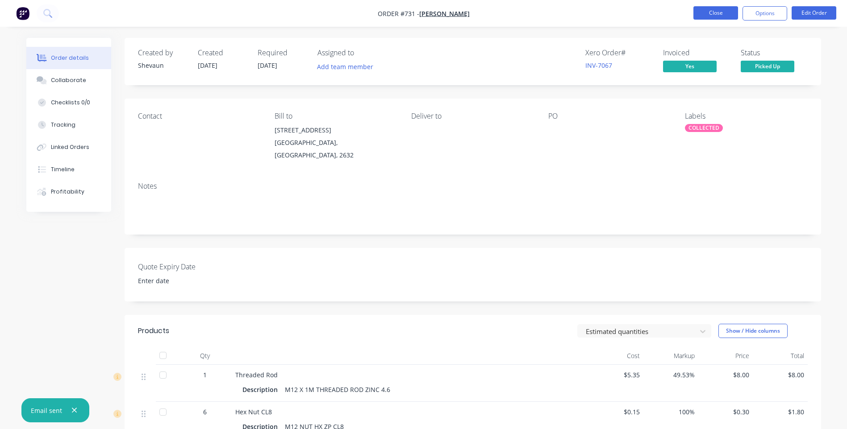
click at [717, 12] on button "Close" at bounding box center [715, 12] width 45 height 13
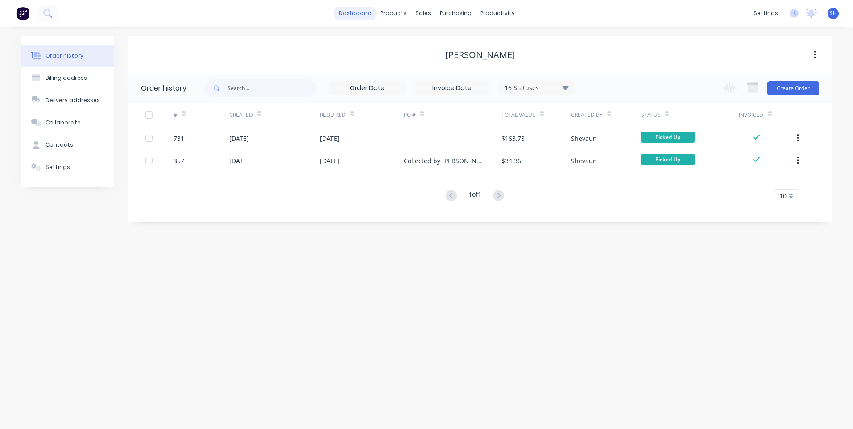
click at [362, 13] on link "dashboard" at bounding box center [355, 13] width 42 height 13
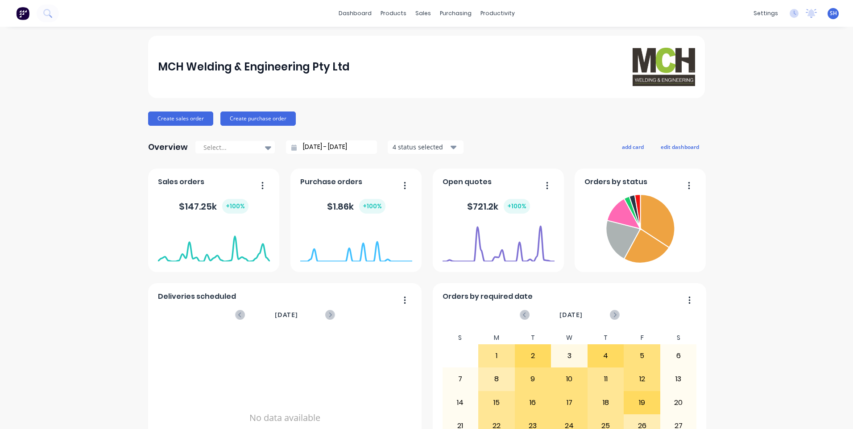
click at [830, 12] on span "SH" at bounding box center [833, 13] width 7 height 8
click at [750, 113] on div "Sign out" at bounding box center [757, 112] width 24 height 8
